Goal: Navigation & Orientation: Find specific page/section

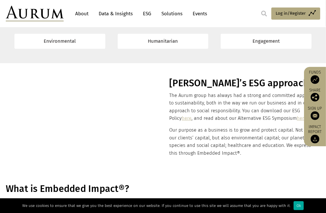
scroll to position [15, 0]
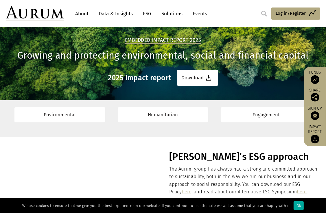
click at [82, 13] on link "About" at bounding box center [81, 13] width 19 height 11
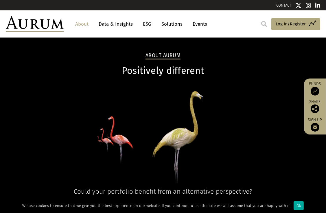
click at [196, 26] on link "Events" at bounding box center [198, 24] width 17 height 11
